Goal: Task Accomplishment & Management: Manage account settings

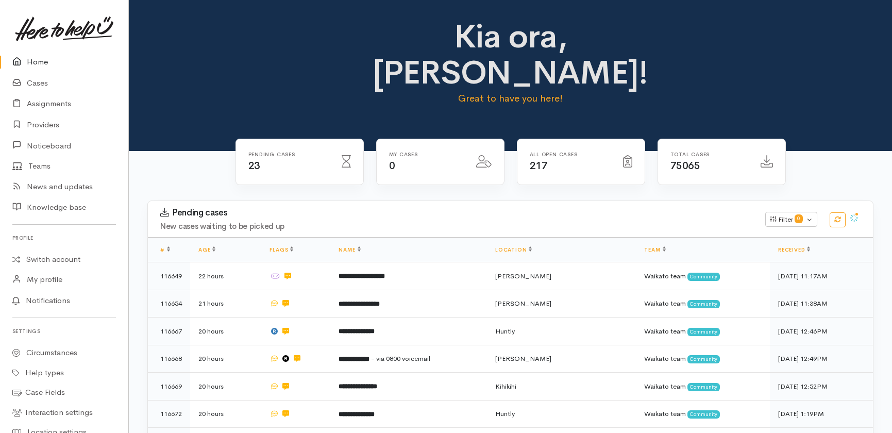
scroll to position [734, 0]
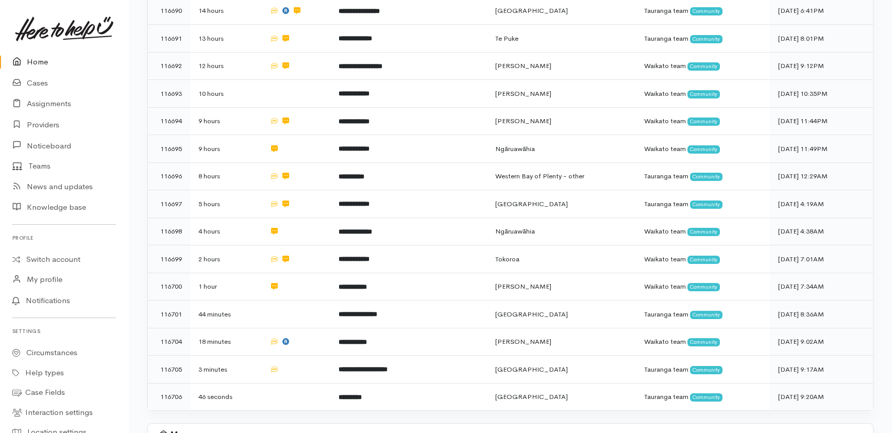
click at [40, 61] on link "Home" at bounding box center [64, 62] width 128 height 21
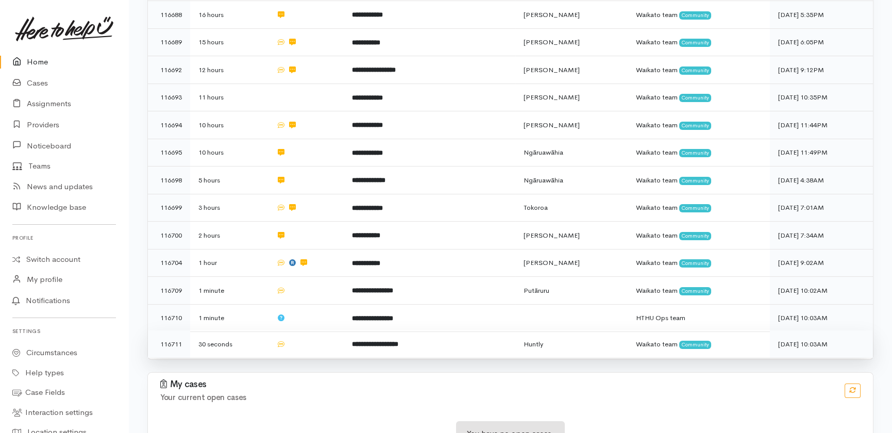
scroll to position [592, 0]
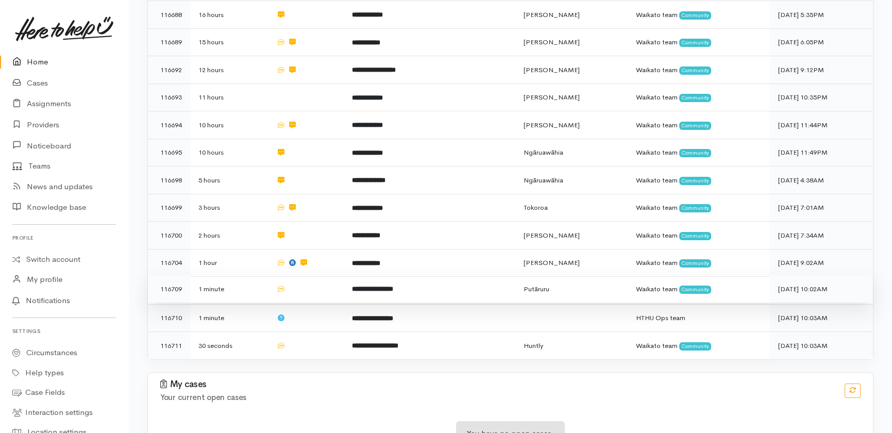
click at [250, 275] on td "1 minute" at bounding box center [229, 289] width 78 height 28
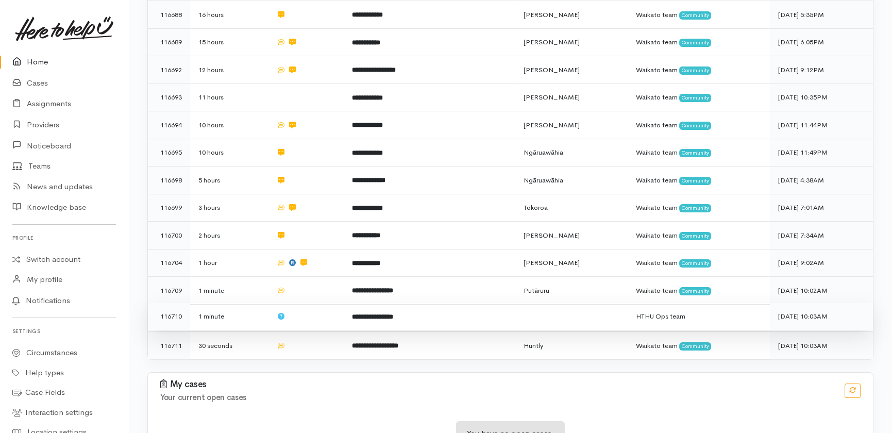
click at [243, 302] on td "1 minute" at bounding box center [229, 316] width 78 height 28
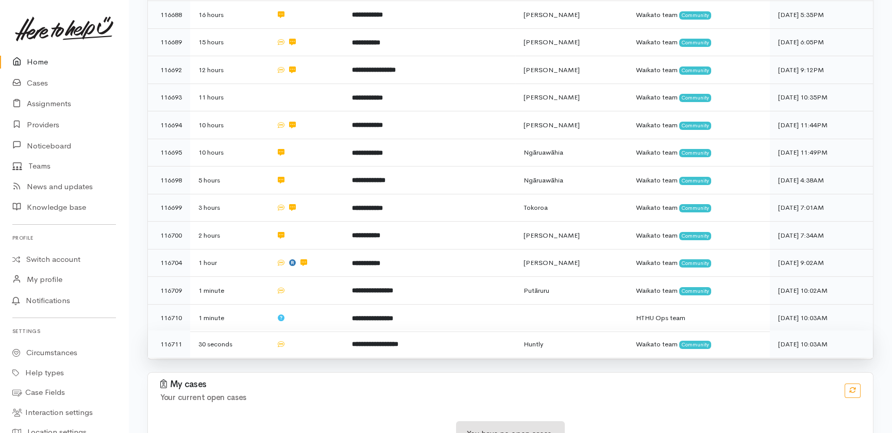
click at [250, 330] on td "30 seconds" at bounding box center [229, 343] width 78 height 27
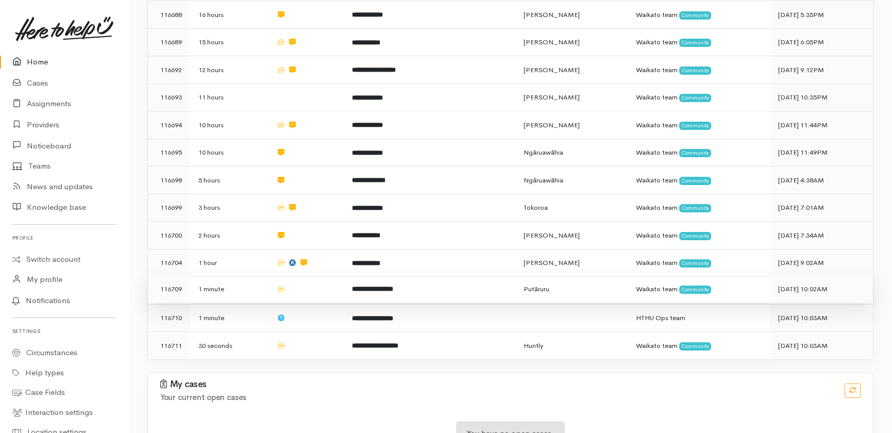
click at [296, 275] on td at bounding box center [306, 289] width 76 height 28
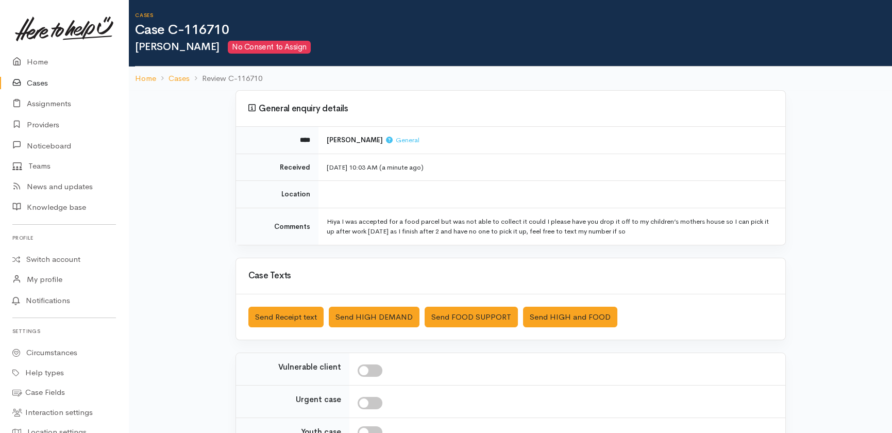
drag, startPoint x: 328, startPoint y: 141, endPoint x: 386, endPoint y: 142, distance: 58.2
click at [383, 142] on b "Gerome Takimoana" at bounding box center [355, 139] width 56 height 9
copy b "Gerome Takimoana"
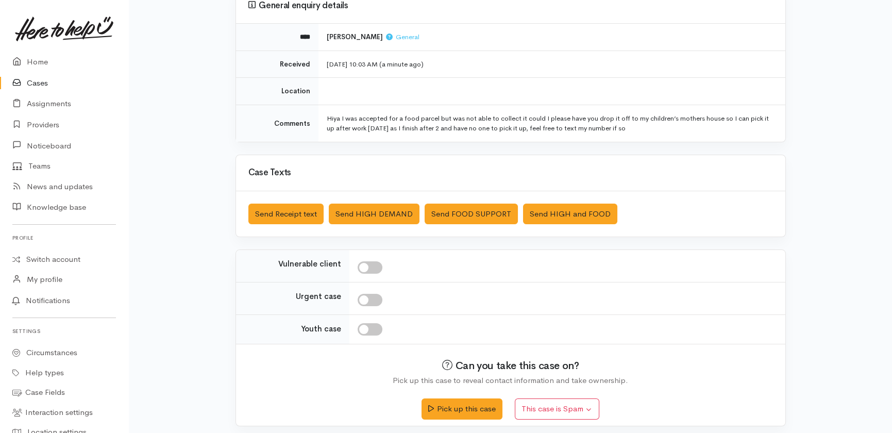
scroll to position [108, 0]
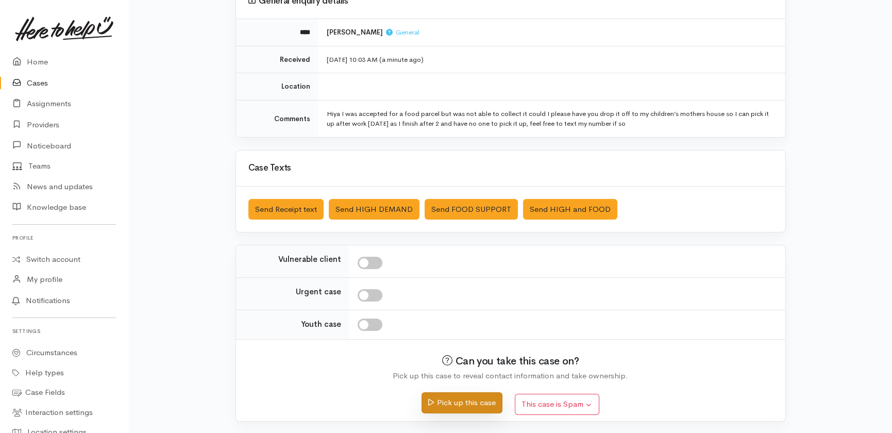
click at [441, 402] on button "Pick up this case" at bounding box center [461, 402] width 81 height 21
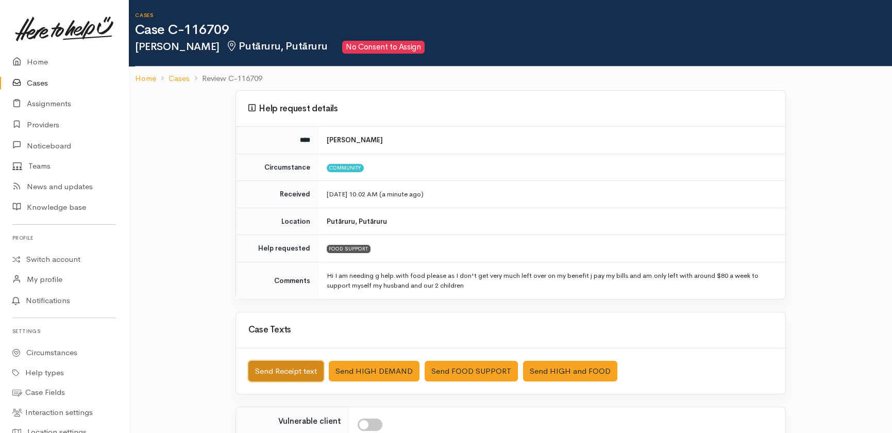
click at [273, 373] on button "Send Receipt text" at bounding box center [285, 371] width 75 height 21
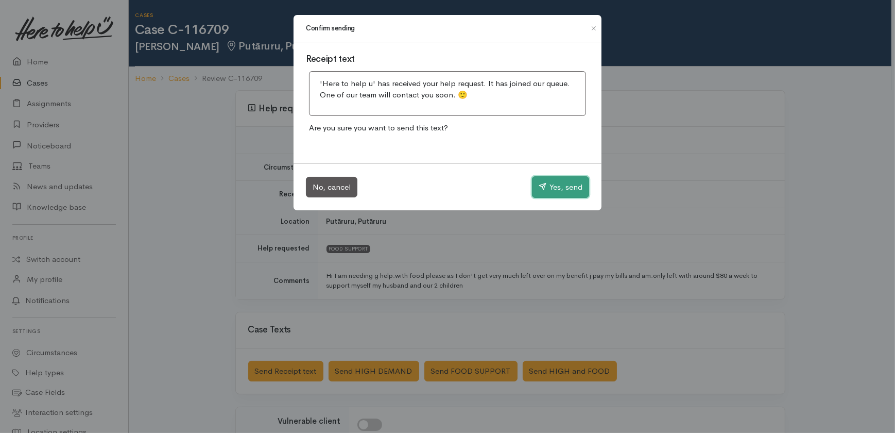
drag, startPoint x: 546, startPoint y: 185, endPoint x: 506, endPoint y: 149, distance: 53.6
click at [547, 185] on button "Yes, send" at bounding box center [560, 187] width 57 height 22
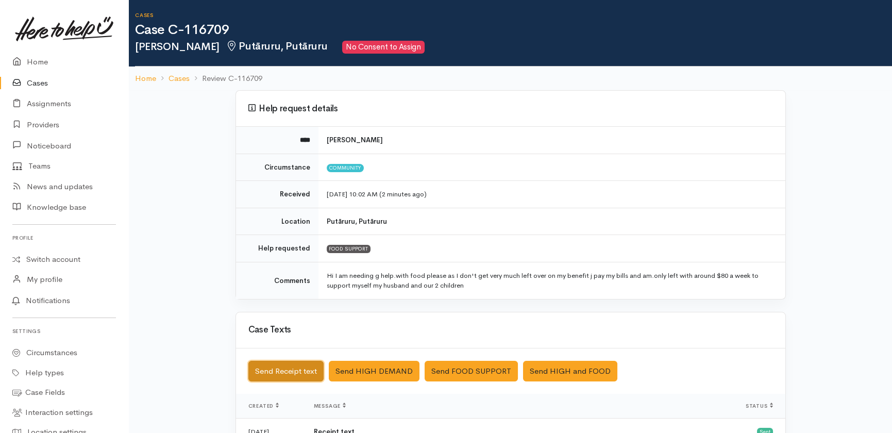
click at [279, 367] on button "Send Receipt text" at bounding box center [285, 371] width 75 height 21
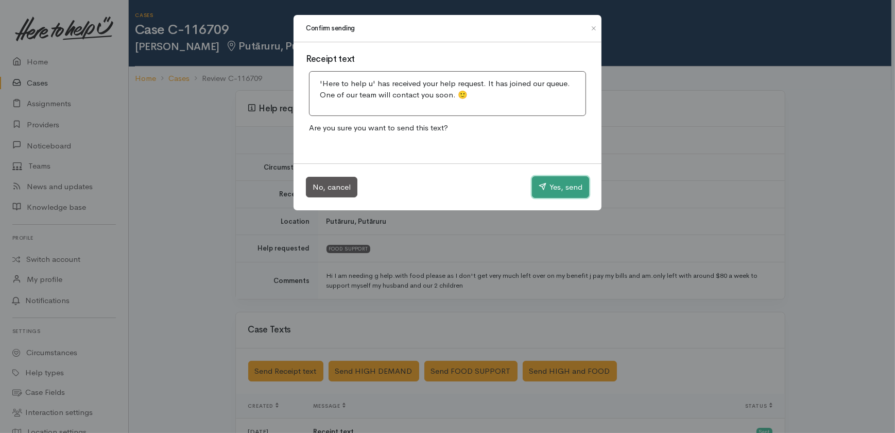
drag, startPoint x: 569, startPoint y: 188, endPoint x: 139, endPoint y: 195, distance: 430.2
click at [569, 189] on button "Yes, send" at bounding box center [560, 187] width 57 height 22
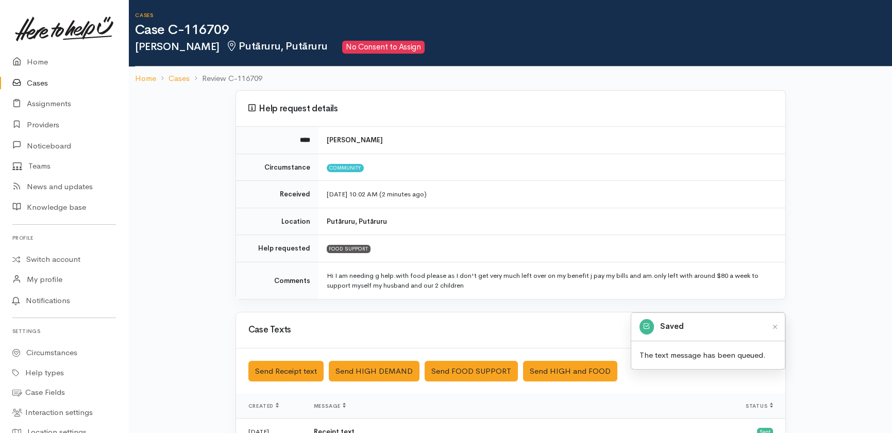
click at [37, 82] on link "Cases" at bounding box center [64, 83] width 128 height 21
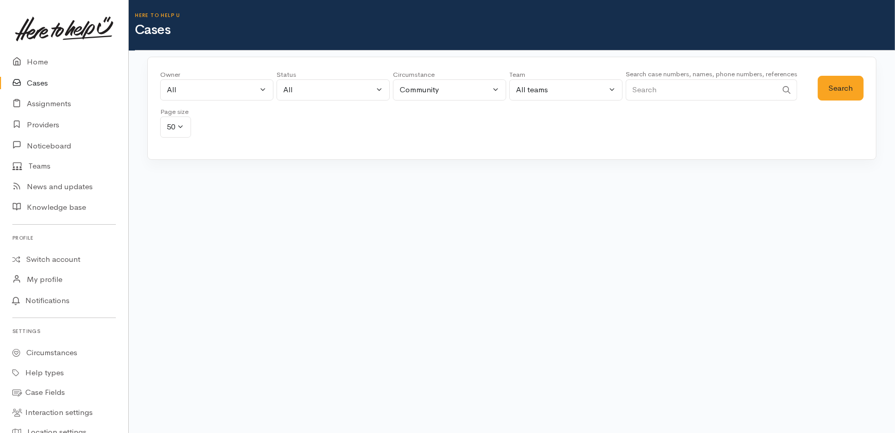
click at [671, 88] on input "Search" at bounding box center [701, 89] width 151 height 21
paste input "[PERSON_NAME]"
click at [840, 82] on button "Search" at bounding box center [841, 88] width 46 height 25
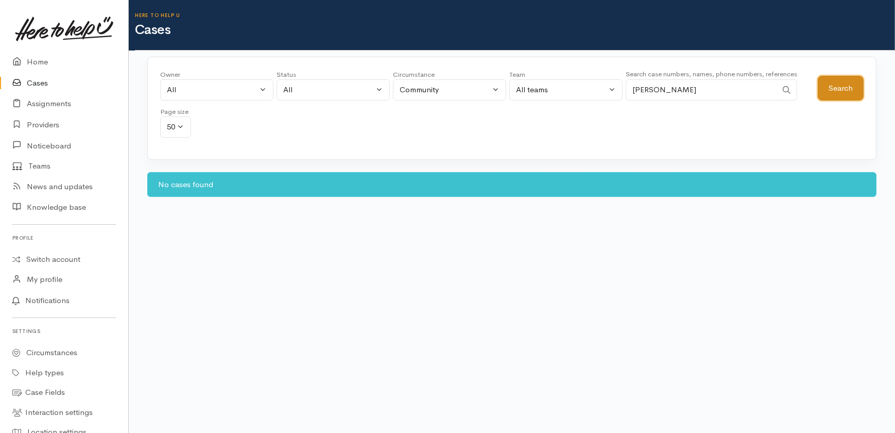
click at [833, 83] on button "Search" at bounding box center [841, 88] width 46 height 25
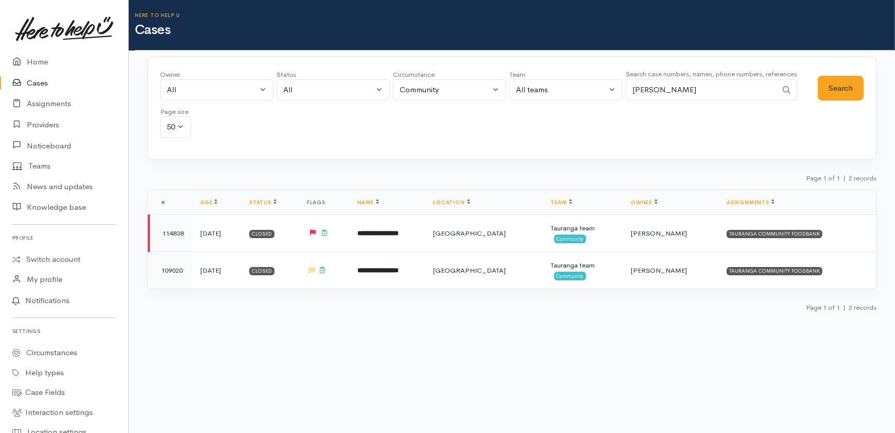
click at [719, 93] on input "[PERSON_NAME]" at bounding box center [701, 89] width 151 height 21
type input "Gerome"
click at [840, 86] on button "Search" at bounding box center [841, 88] width 46 height 25
click at [30, 63] on link "Home" at bounding box center [64, 62] width 128 height 21
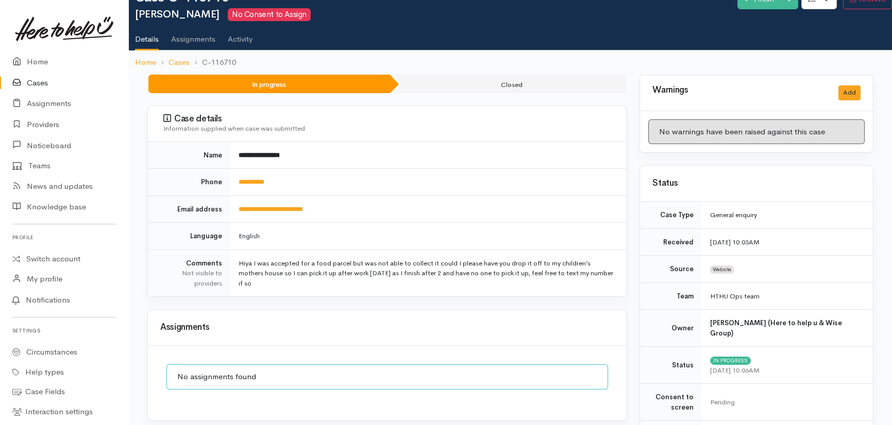
scroll to position [46, 0]
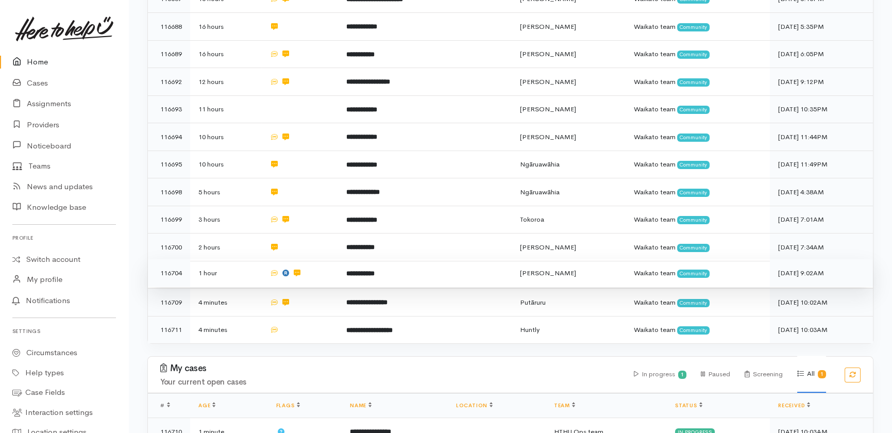
scroll to position [581, 0]
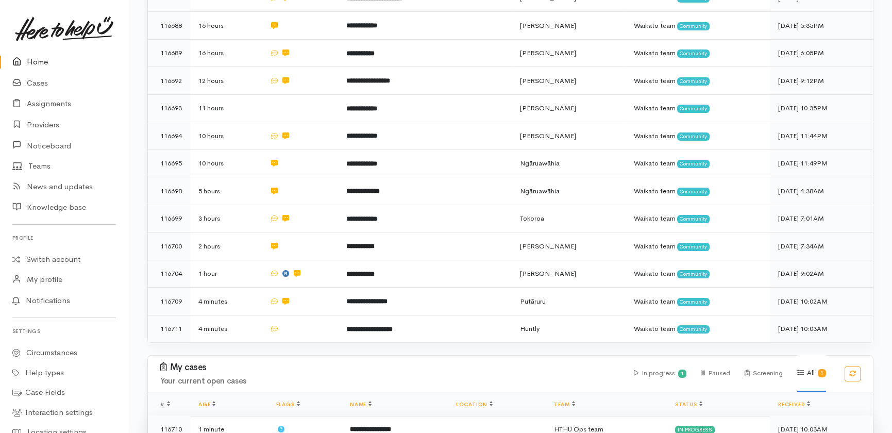
click at [391, 425] on b "**********" at bounding box center [370, 428] width 41 height 7
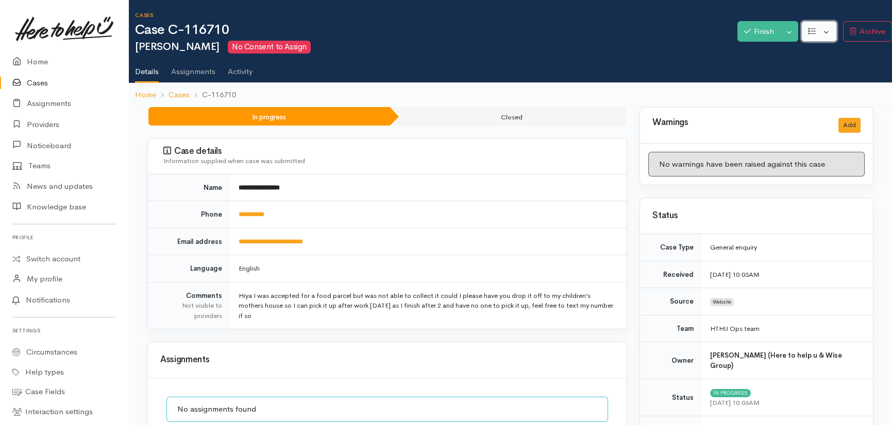
click at [829, 31] on button "button" at bounding box center [819, 31] width 36 height 21
click at [850, 75] on link "Re-assign team" at bounding box center [847, 71] width 91 height 16
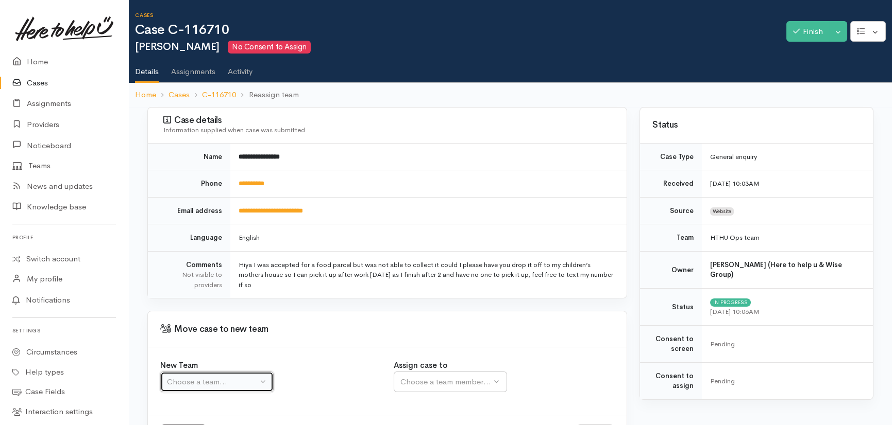
click at [198, 381] on div "Choose a team..." at bounding box center [212, 383] width 91 height 12
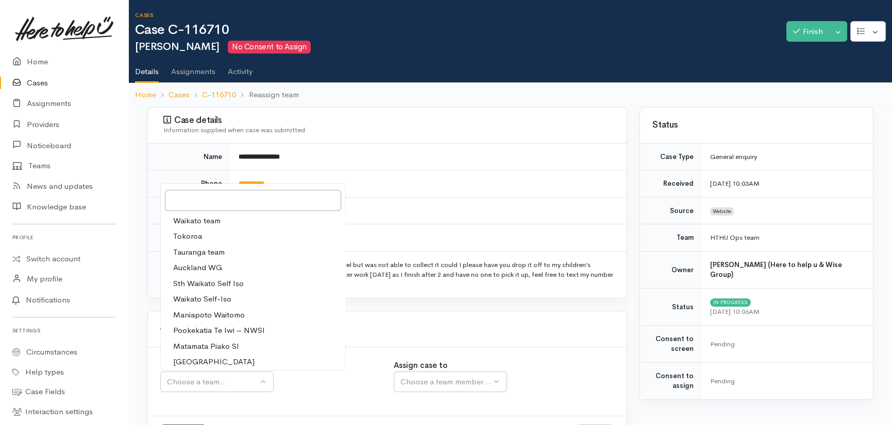
drag, startPoint x: 221, startPoint y: 255, endPoint x: 300, endPoint y: 334, distance: 111.8
click at [223, 257] on link "Tauranga team" at bounding box center [253, 253] width 184 height 16
select select "3"
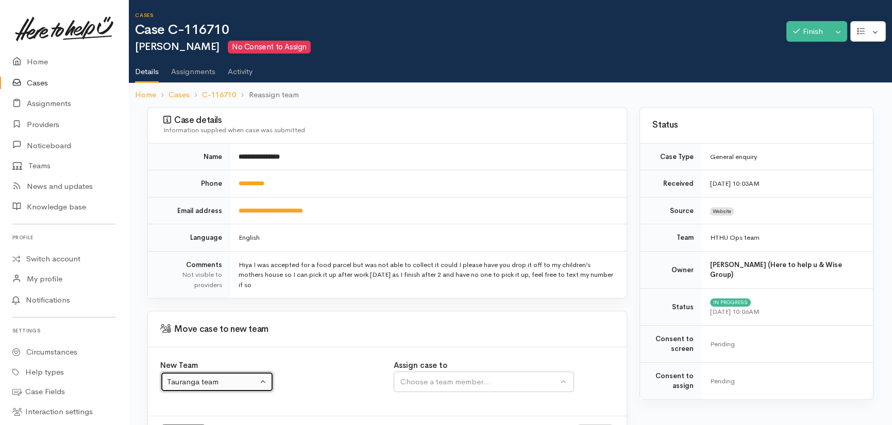
click at [233, 383] on div "Tauranga team" at bounding box center [212, 383] width 91 height 12
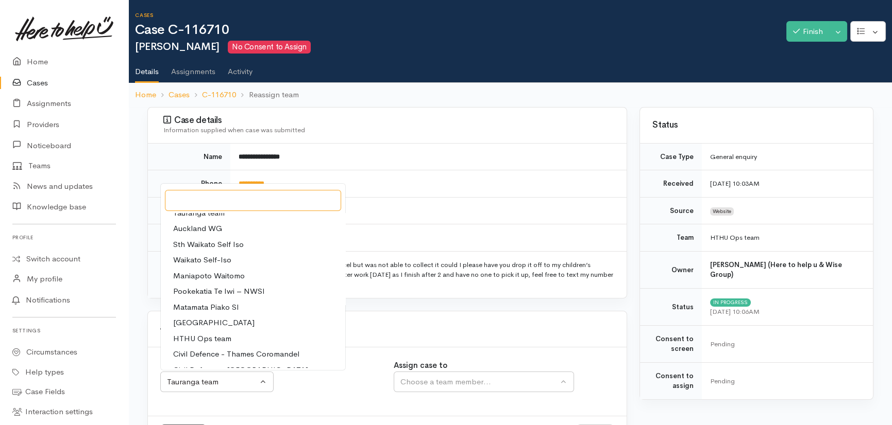
scroll to position [35, 0]
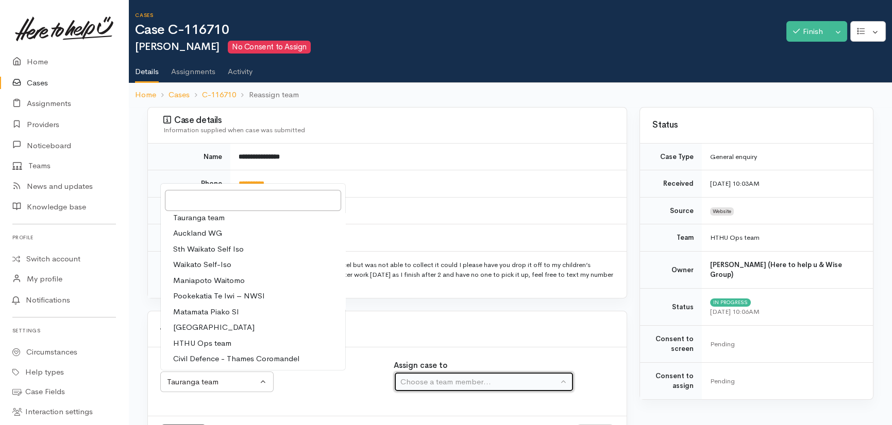
click at [498, 379] on div "Choose a team member..." at bounding box center [479, 383] width 158 height 12
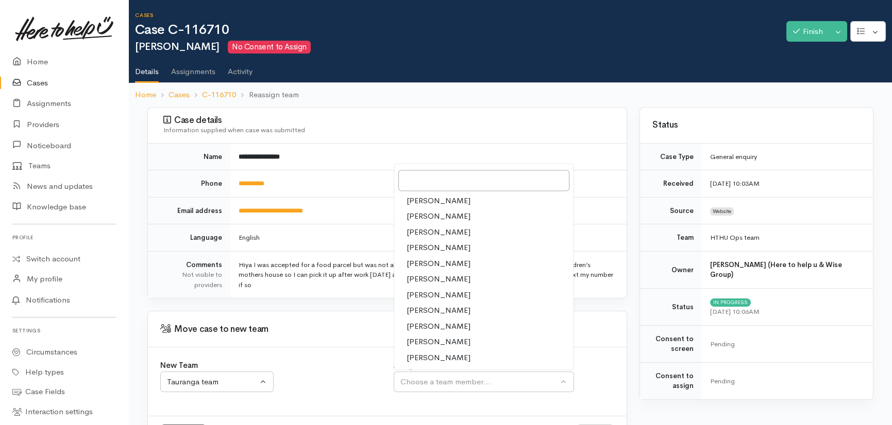
click at [427, 294] on span "Karli Morris" at bounding box center [438, 295] width 64 height 12
select select "435"
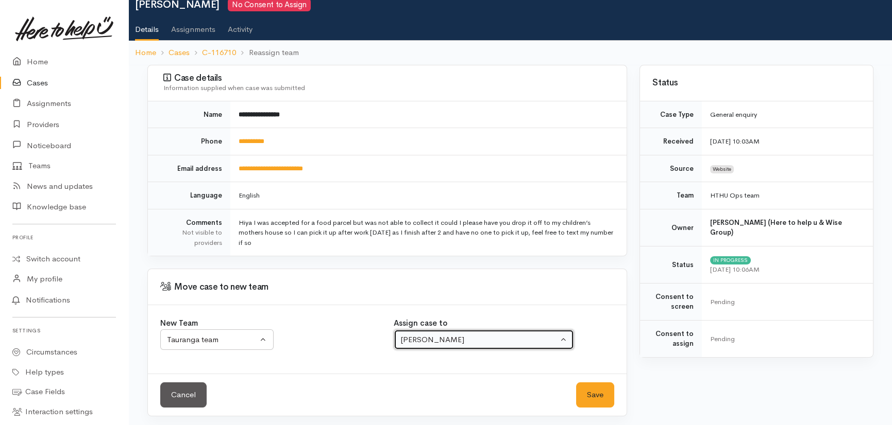
scroll to position [44, 0]
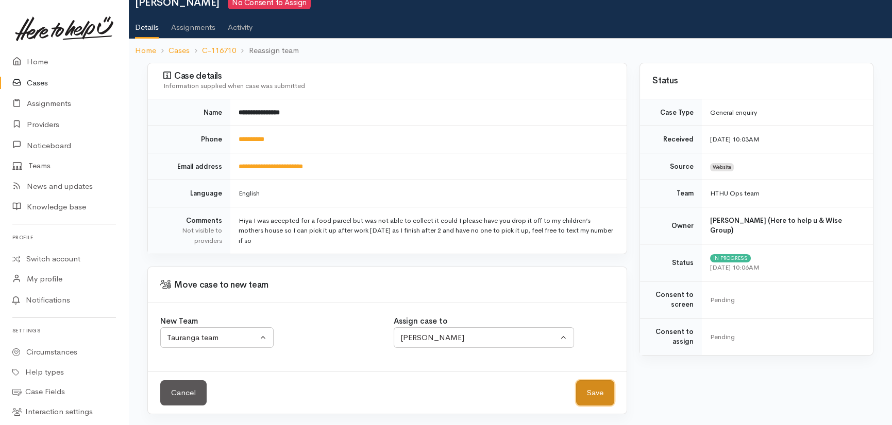
click at [589, 396] on button "Save" at bounding box center [595, 393] width 38 height 25
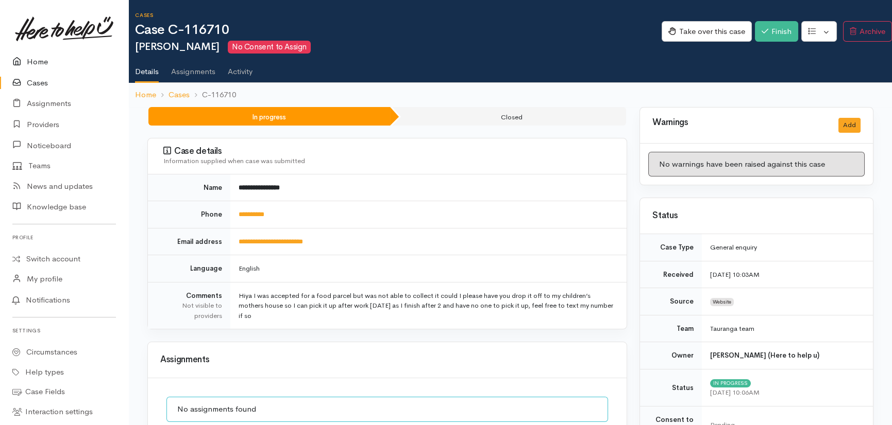
click at [26, 59] on link "Home" at bounding box center [64, 62] width 128 height 21
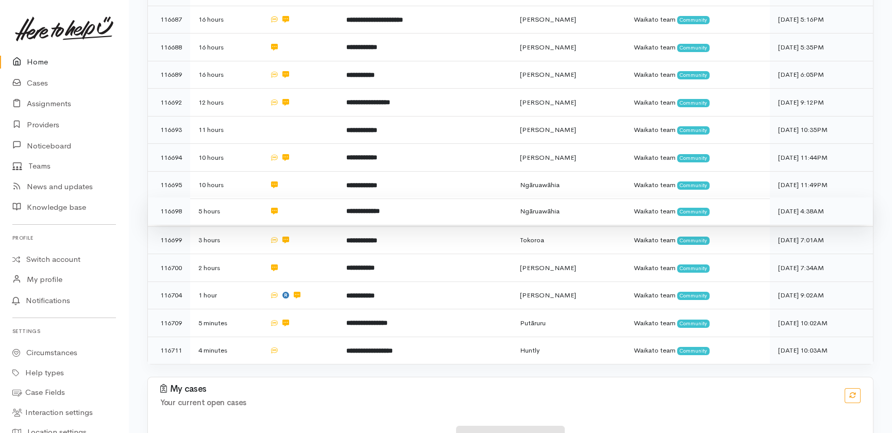
scroll to position [565, 0]
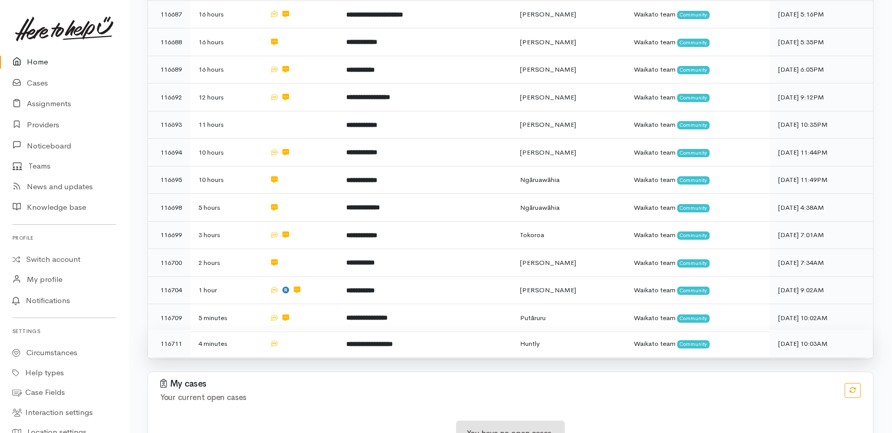
click at [448, 330] on td "**********" at bounding box center [425, 343] width 174 height 27
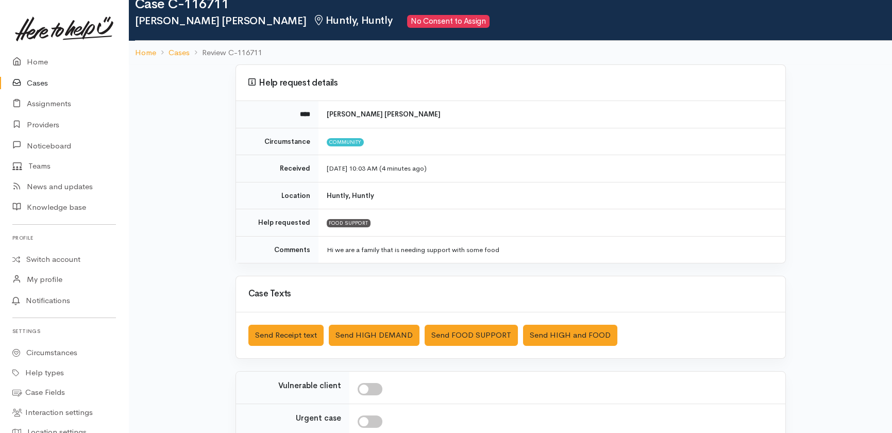
scroll to position [46, 0]
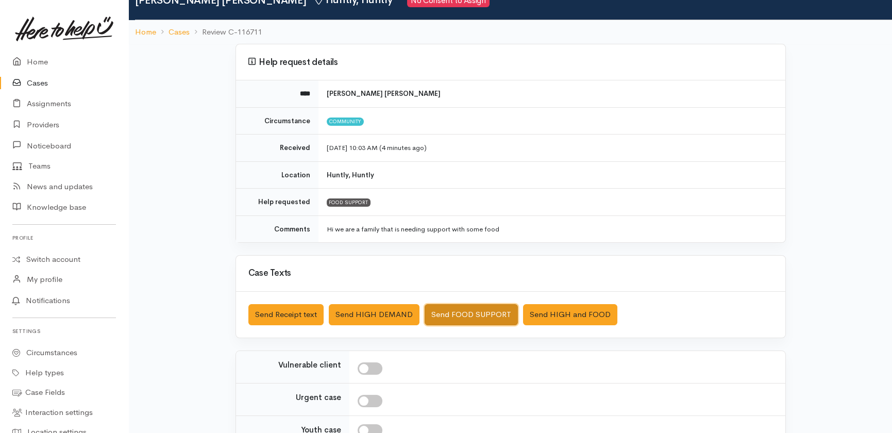
click at [454, 311] on button "Send FOOD SUPPORT" at bounding box center [470, 314] width 93 height 21
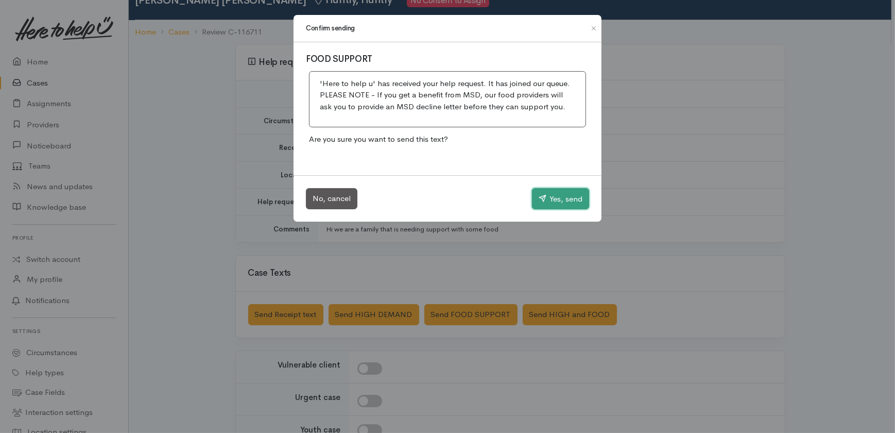
click at [554, 195] on button "Yes, send" at bounding box center [560, 199] width 57 height 22
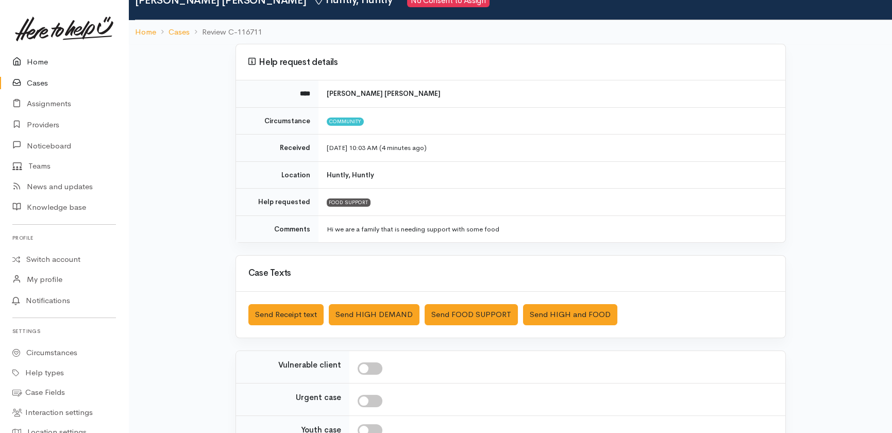
click at [37, 61] on link "Home" at bounding box center [64, 62] width 128 height 21
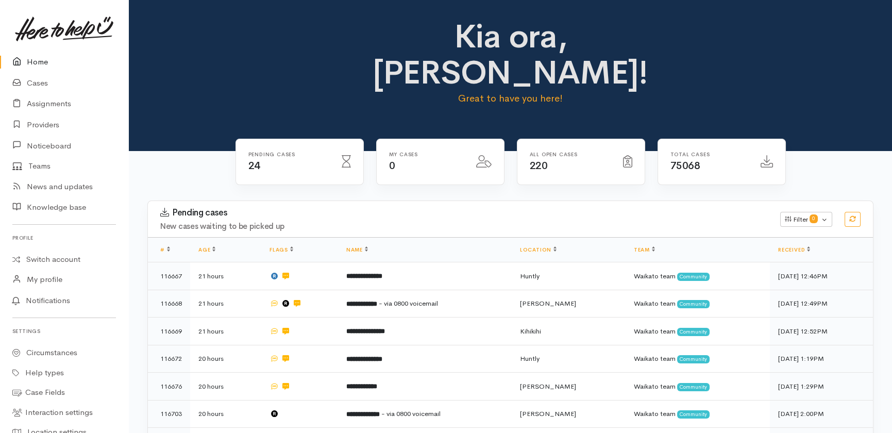
click at [37, 59] on link "Home" at bounding box center [64, 62] width 128 height 21
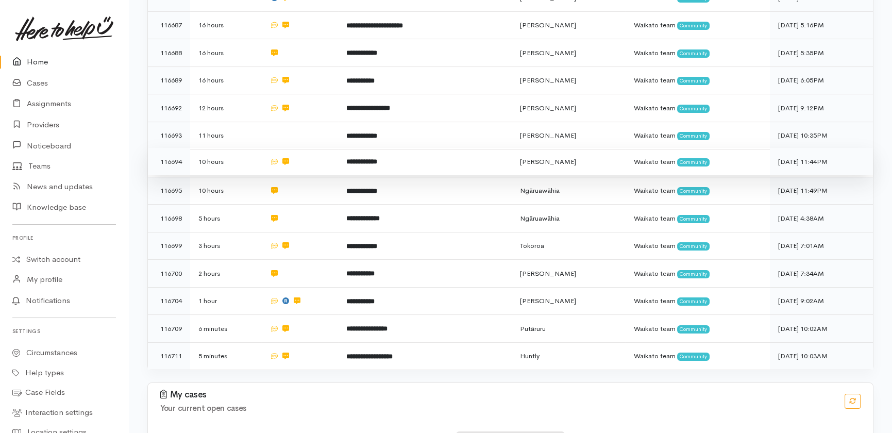
scroll to position [565, 0]
